Goal: Book appointment/travel/reservation

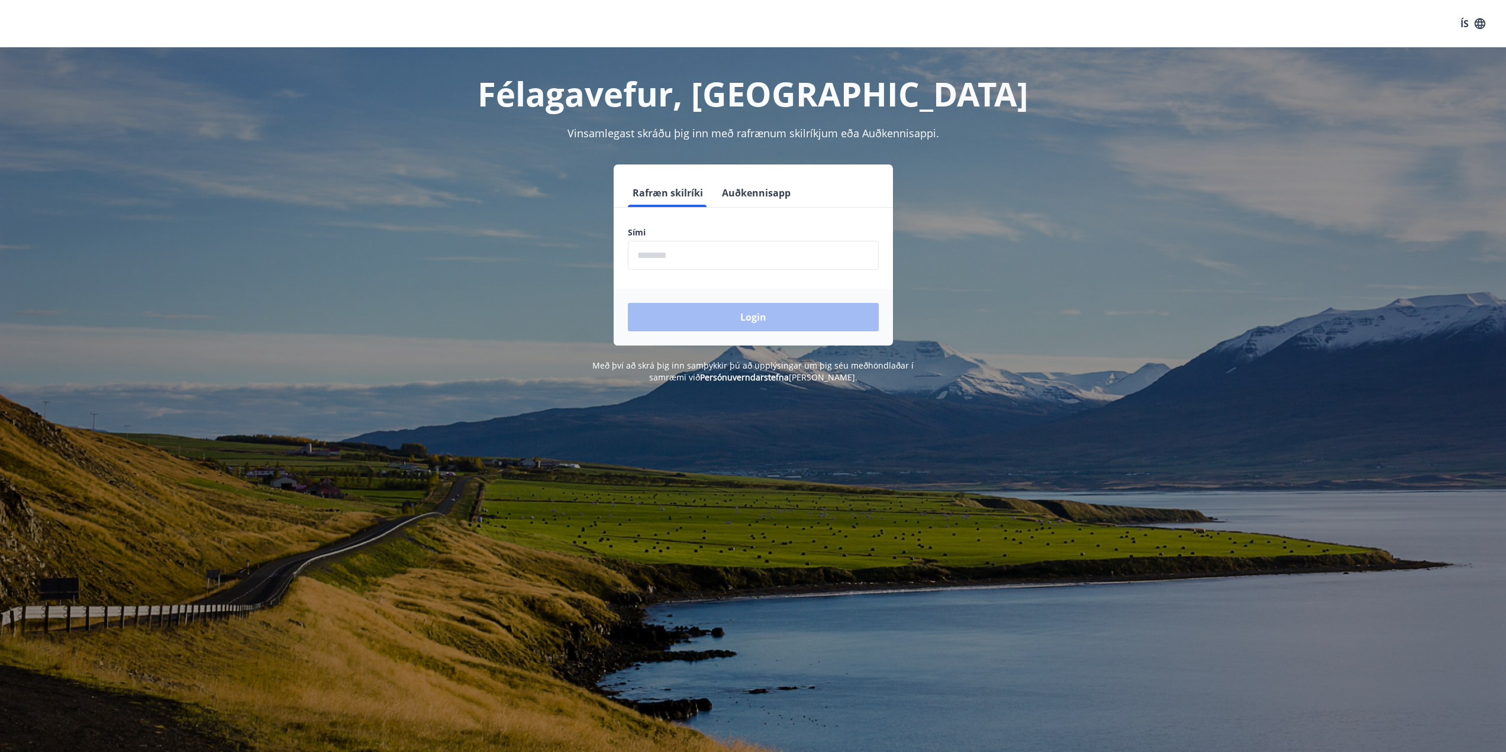
click at [678, 260] on input "phone" at bounding box center [753, 255] width 251 height 29
type input "********"
click at [715, 318] on button "Login" at bounding box center [753, 317] width 251 height 28
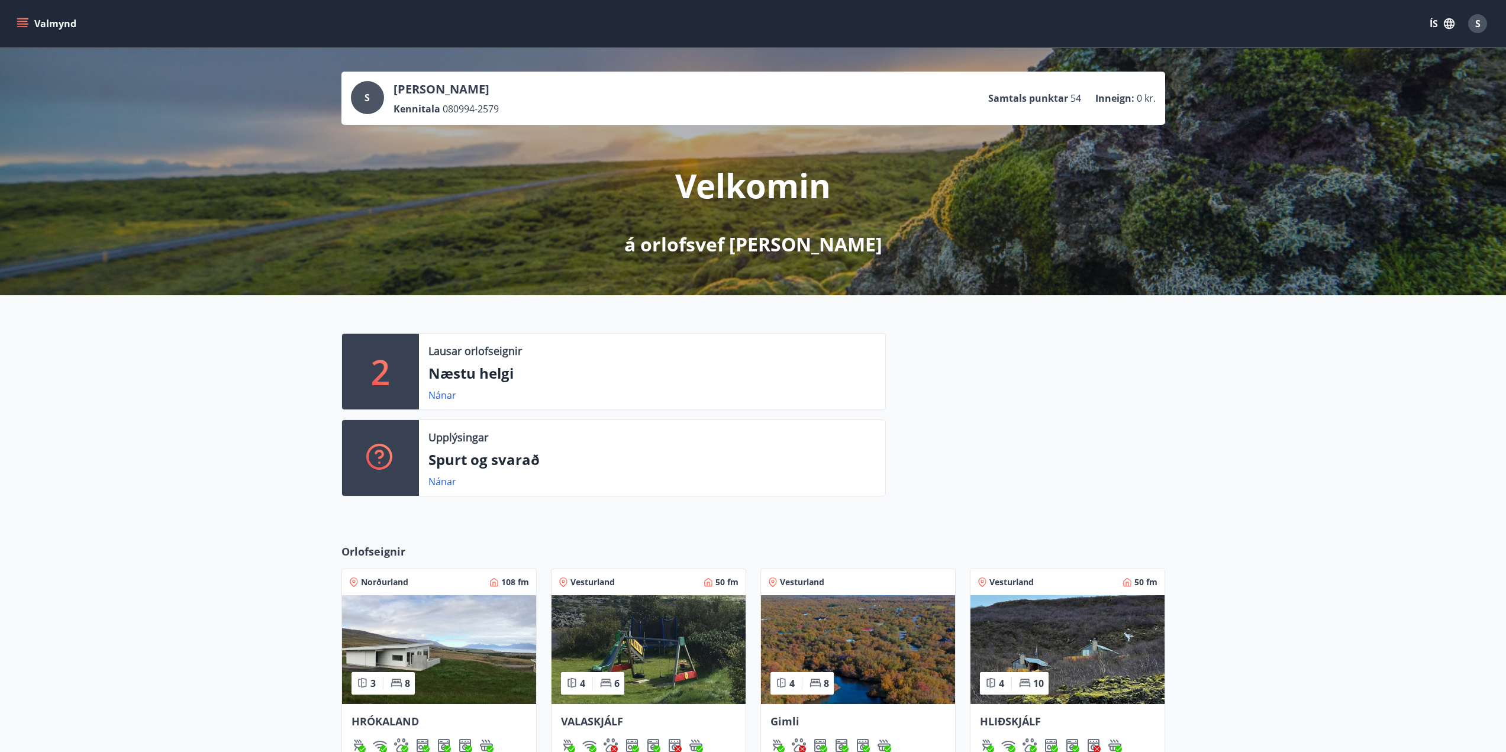
click at [306, 338] on div "2 Lausar orlofseignir Næstu helgi Nánar Upplýsingar Spurt og svarað Nánar" at bounding box center [753, 410] width 1506 height 230
click at [26, 28] on icon "menu" at bounding box center [23, 24] width 12 height 12
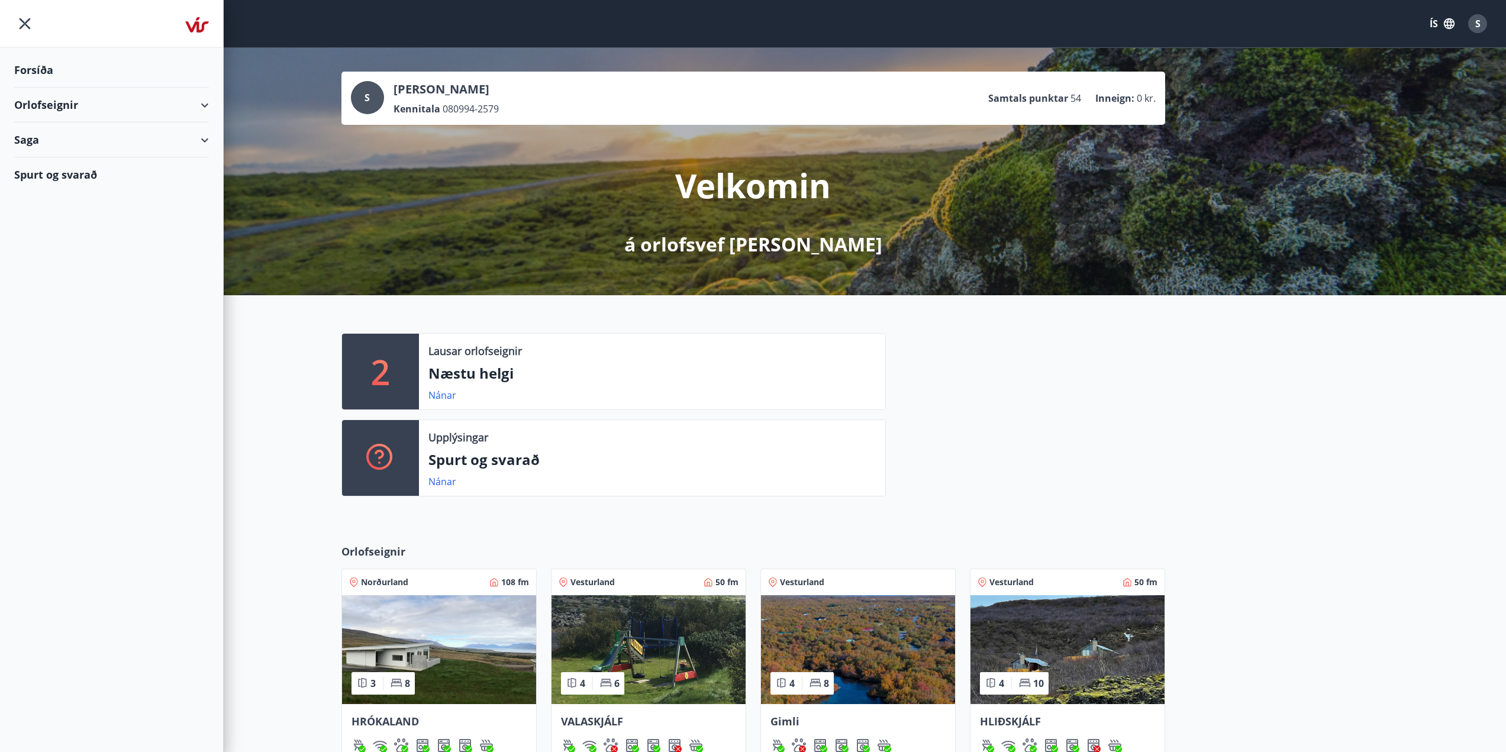
click at [189, 104] on div "Orlofseignir" at bounding box center [111, 105] width 195 height 35
click at [50, 130] on div "Framboð" at bounding box center [112, 134] width 176 height 25
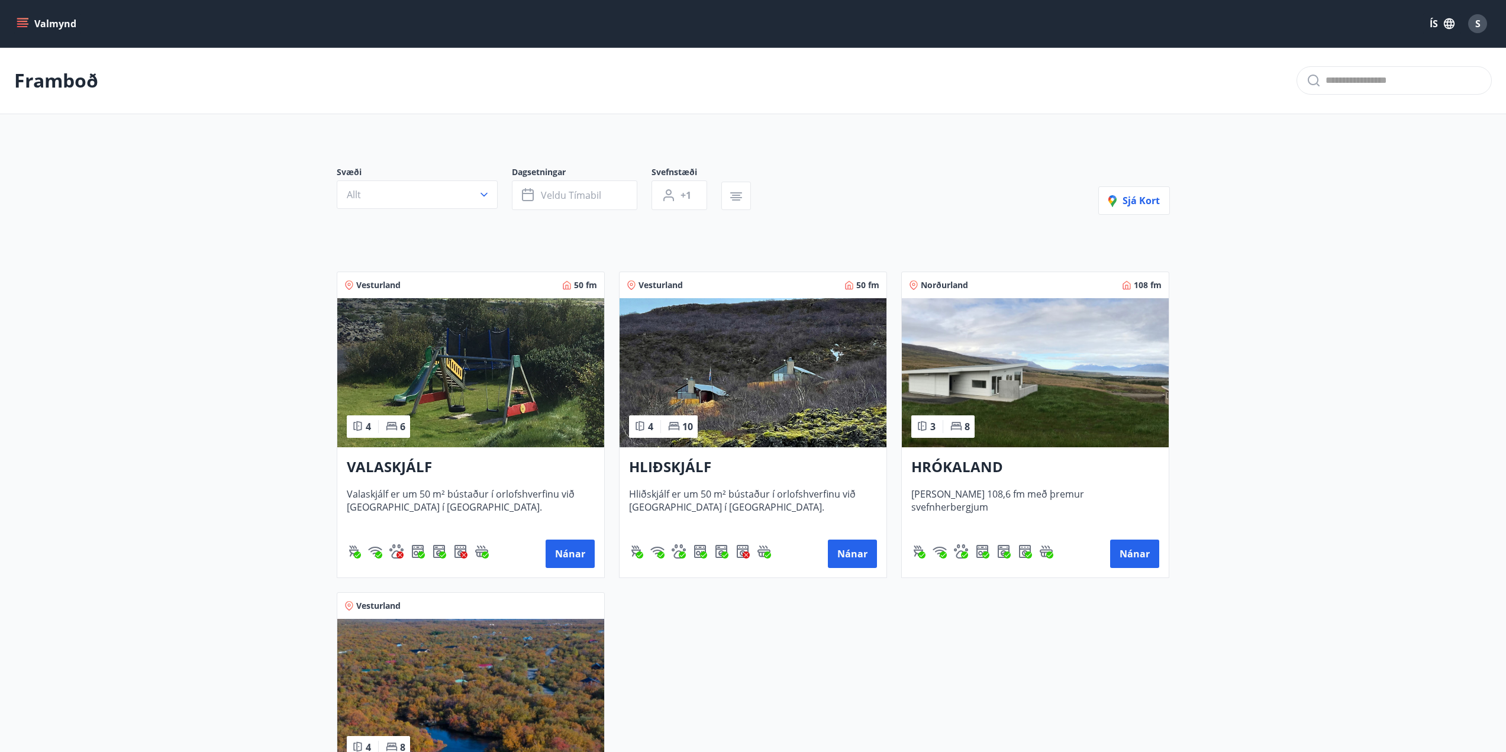
click at [9, 22] on div "Valmynd ÍS S" at bounding box center [753, 23] width 1506 height 47
click at [24, 19] on icon "menu" at bounding box center [23, 24] width 12 height 12
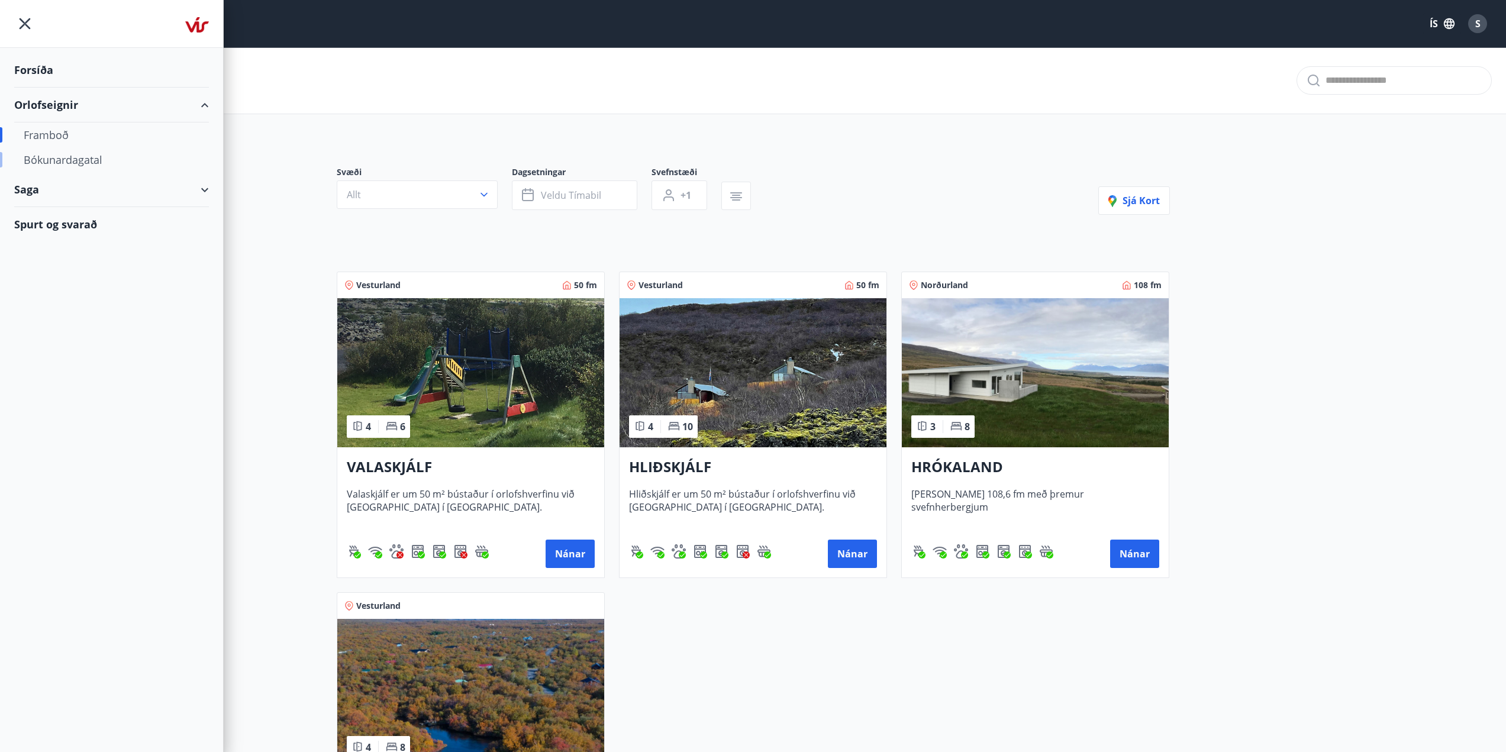
click at [93, 160] on div "Bókunardagatal" at bounding box center [112, 159] width 176 height 25
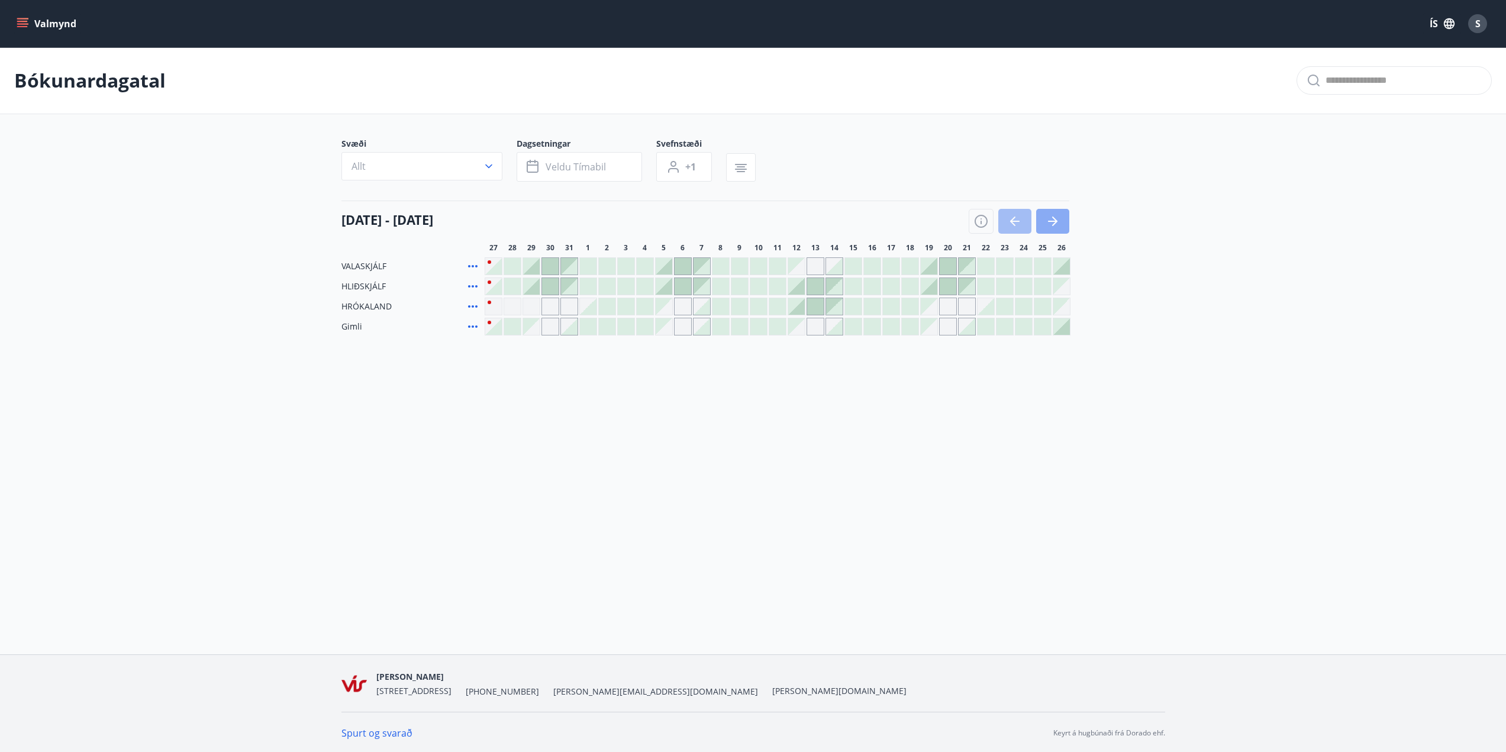
click at [1057, 222] on icon "button" at bounding box center [1053, 221] width 14 height 14
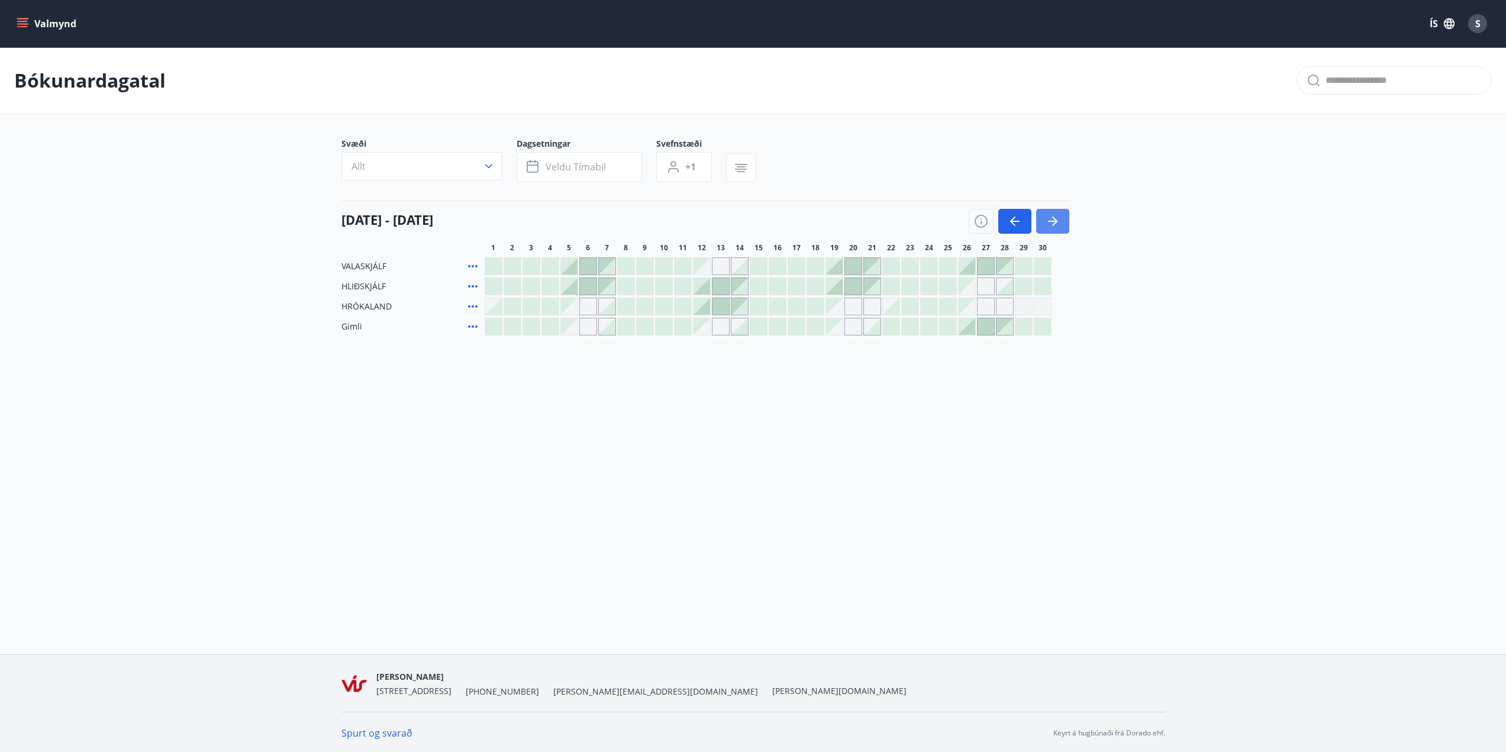
click at [1051, 224] on icon "button" at bounding box center [1053, 221] width 14 height 14
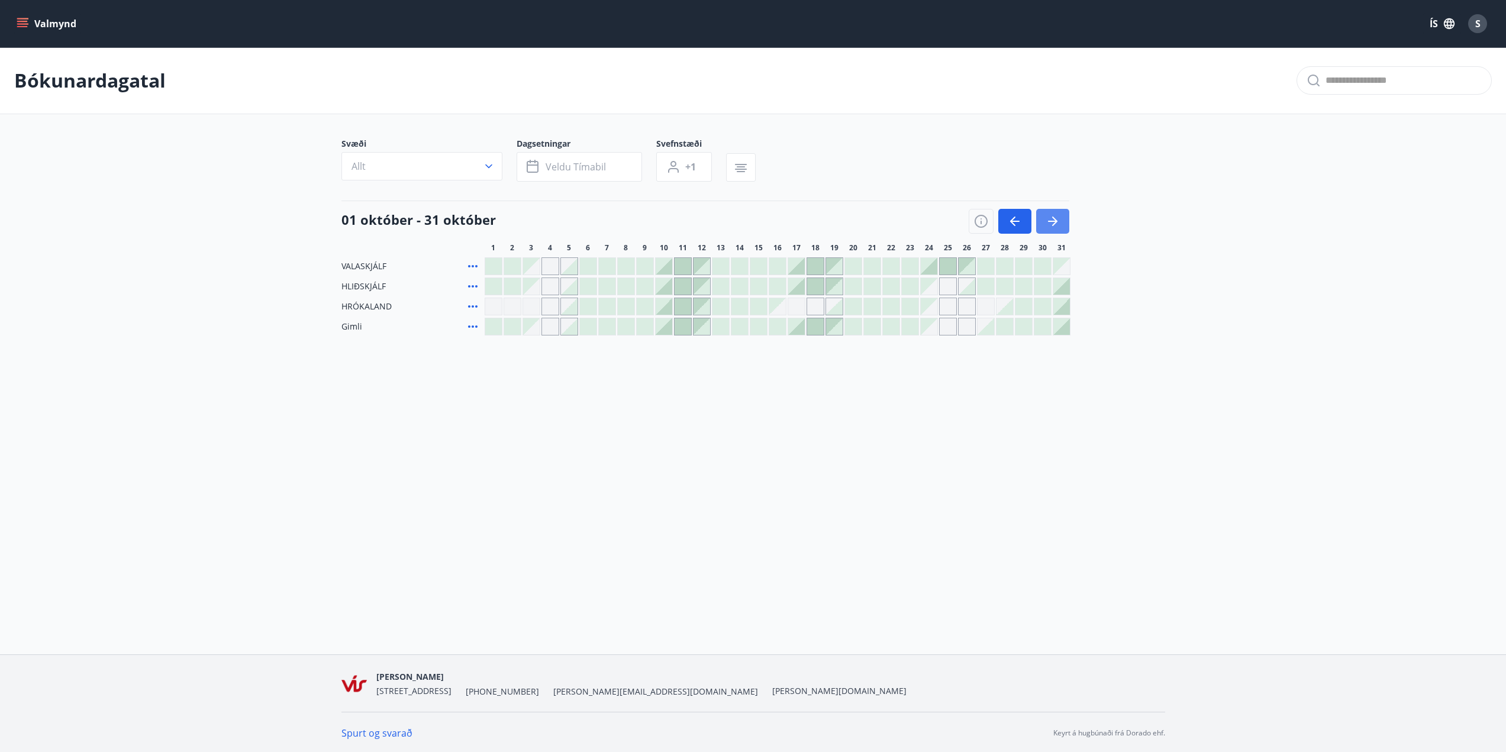
click at [1051, 224] on icon "button" at bounding box center [1053, 221] width 14 height 14
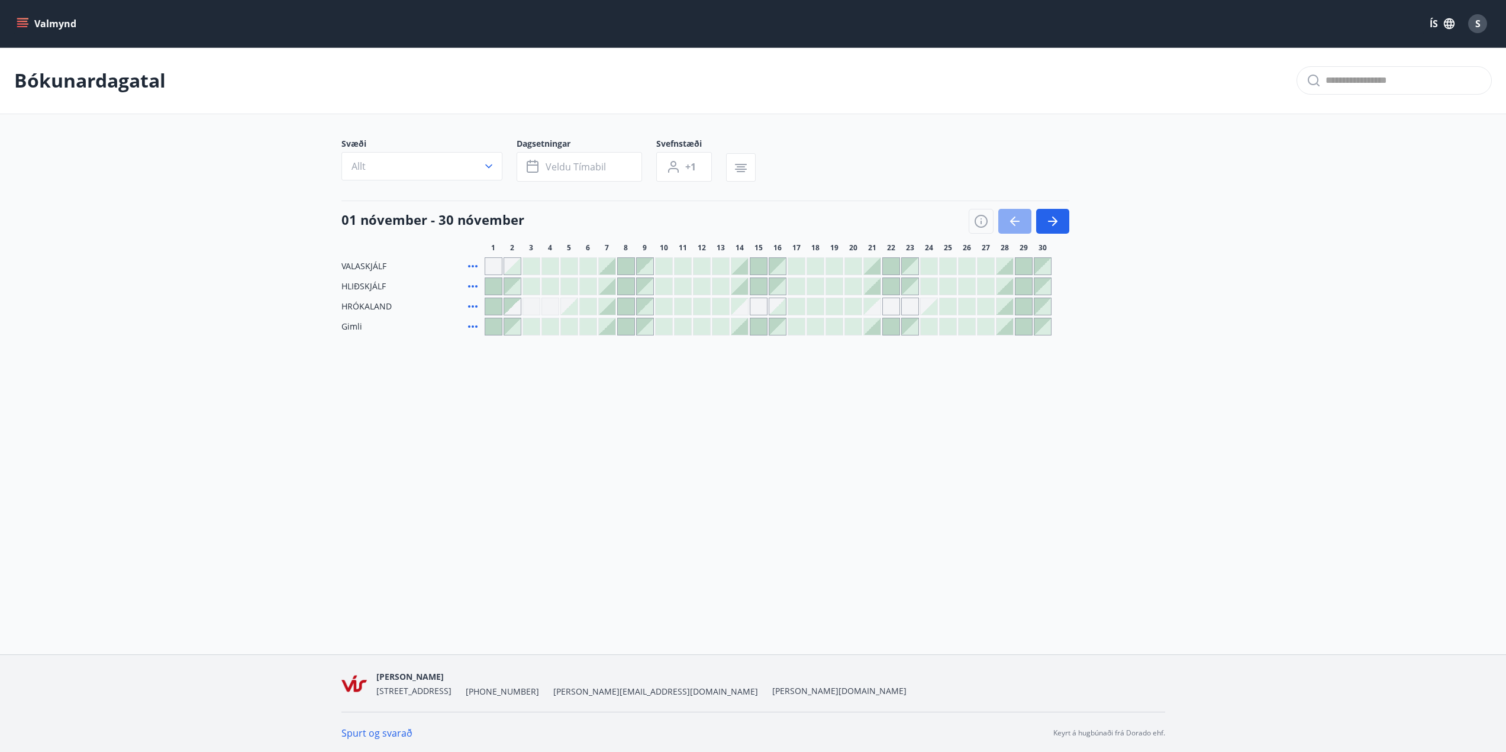
click at [1016, 224] on icon "button" at bounding box center [1015, 221] width 14 height 14
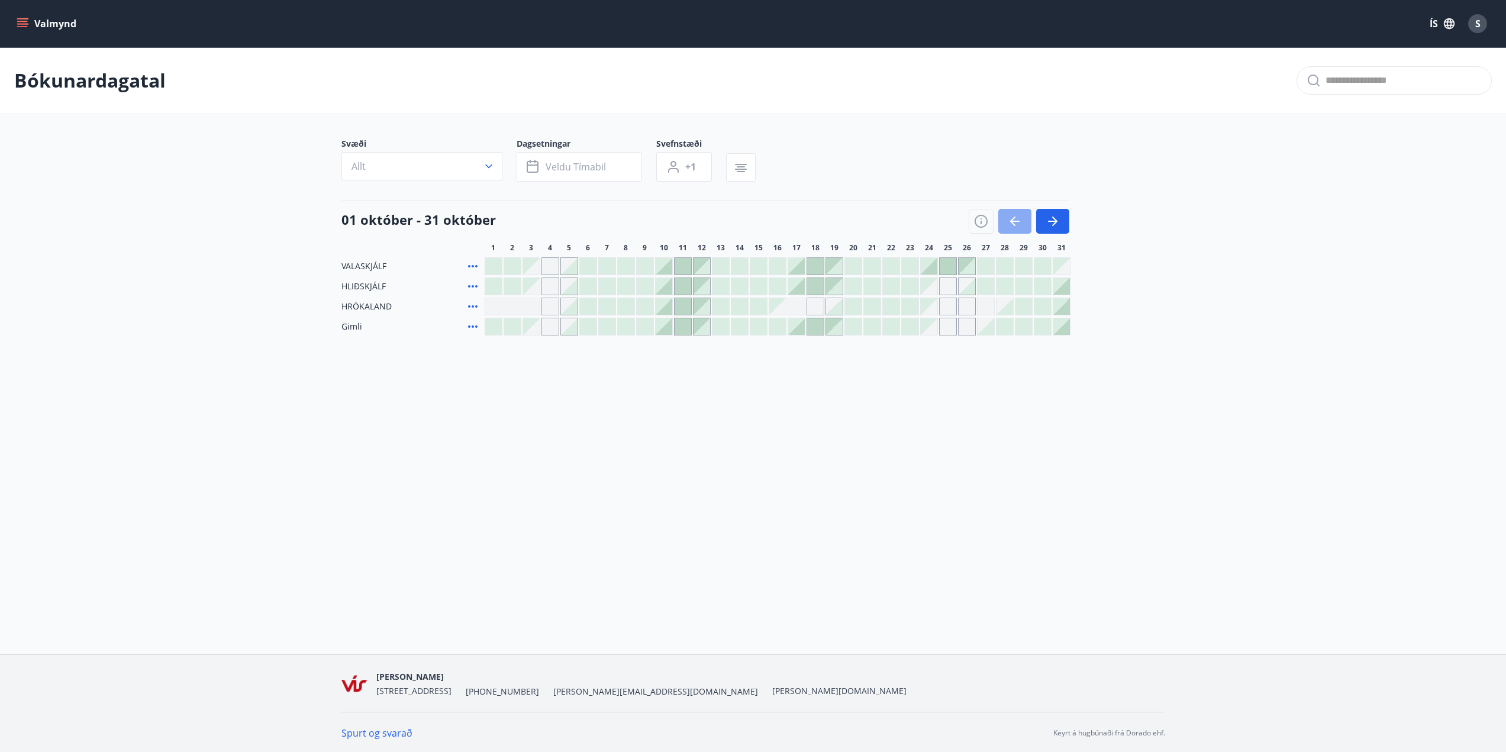
click at [1016, 224] on icon "button" at bounding box center [1015, 221] width 14 height 14
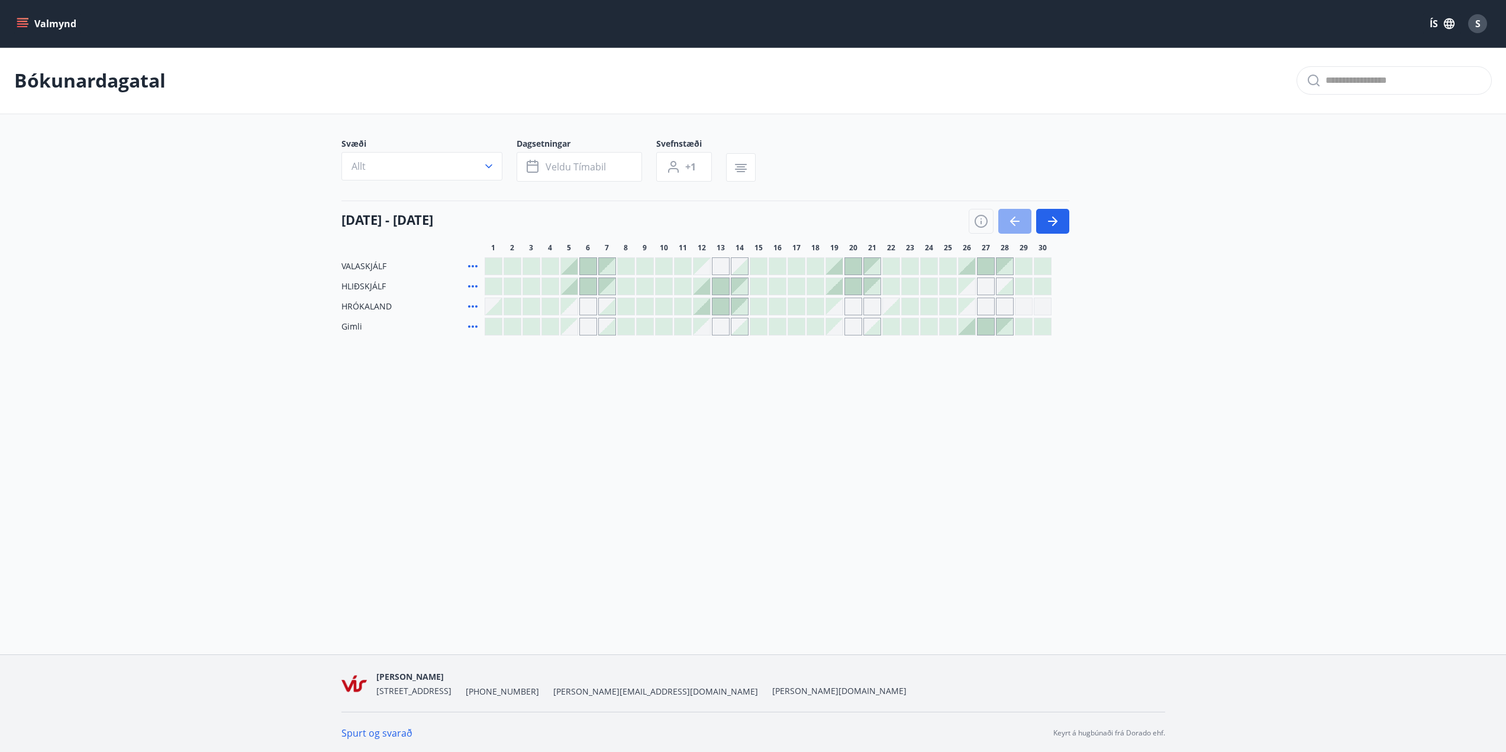
click at [1016, 224] on icon "button" at bounding box center [1015, 221] width 14 height 14
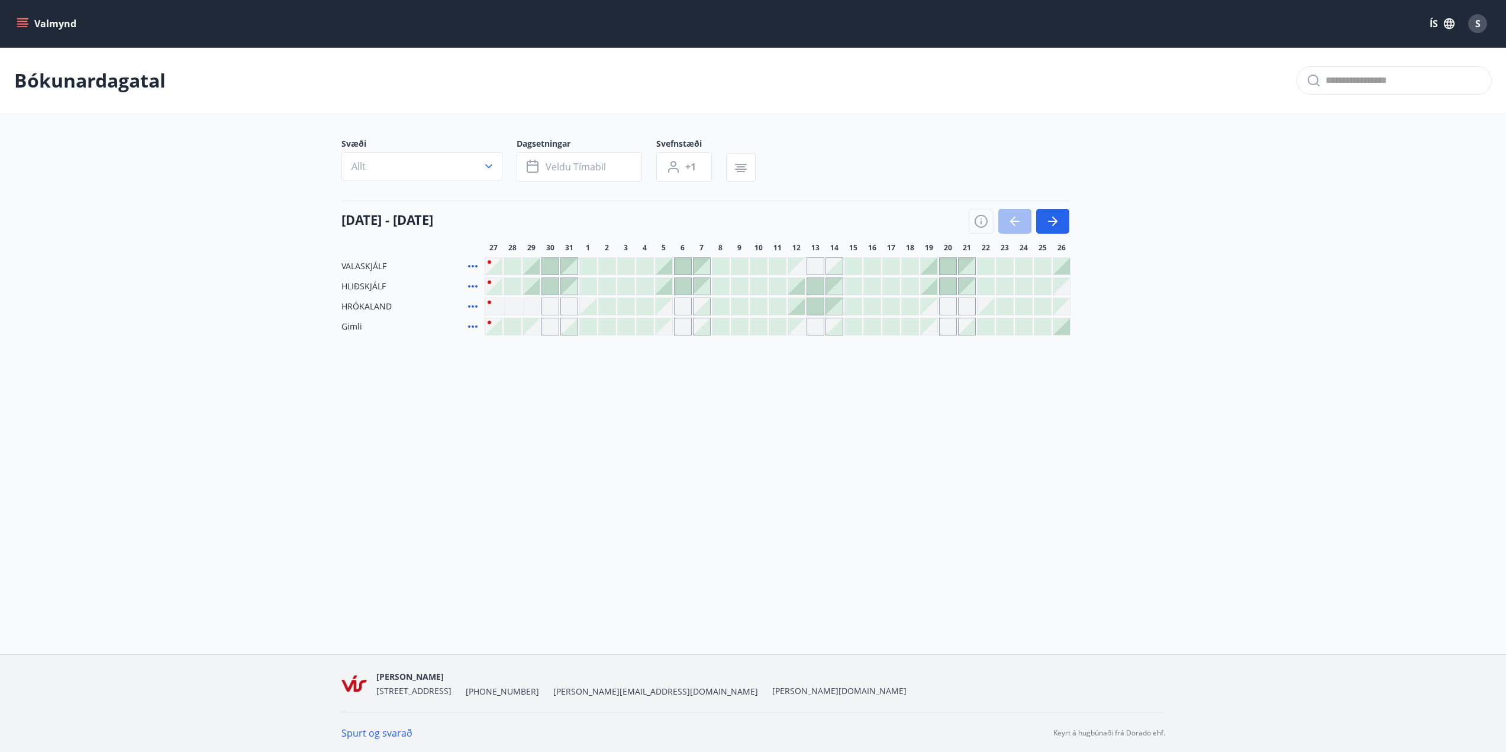
click at [955, 192] on div "Svæði Allt Dagsetningar Veldu tímabil Svefnstæði +1 27 ágúst - 26 september 27 …" at bounding box center [753, 237] width 824 height 198
